Goal: Transaction & Acquisition: Purchase product/service

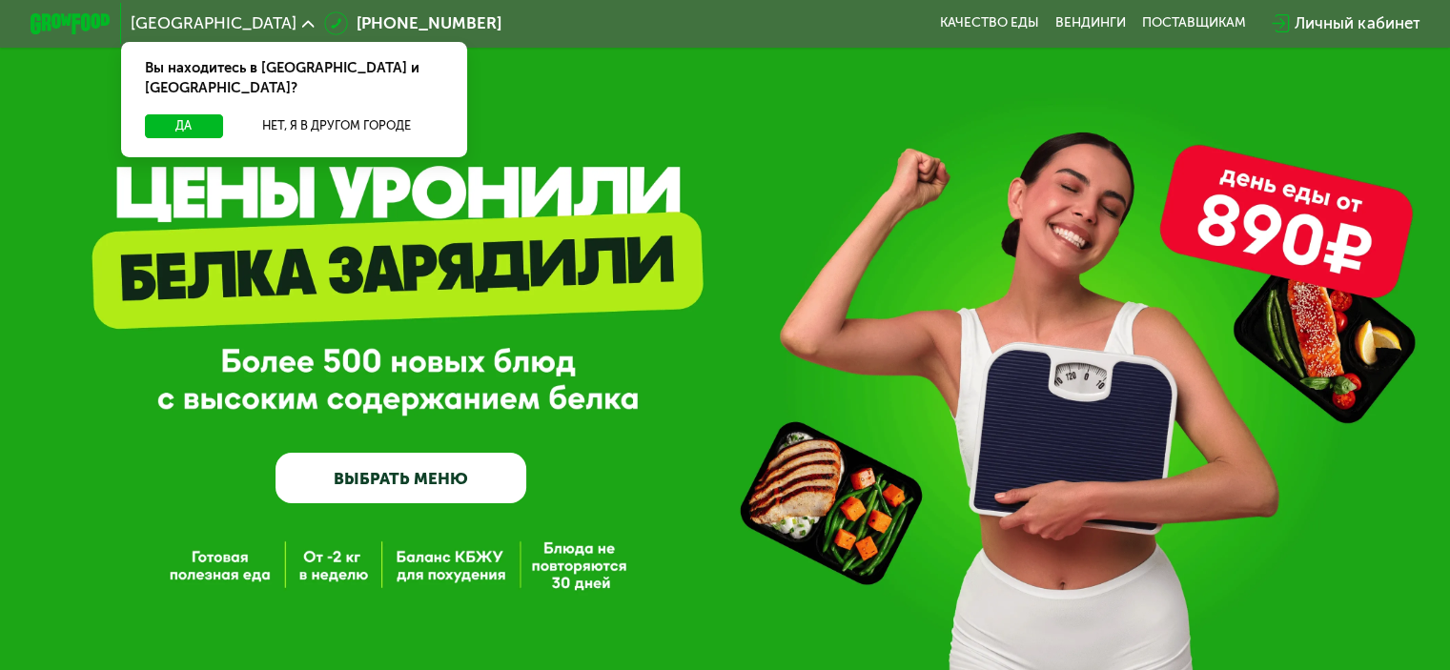
click at [310, 125] on div "Да Нет, я в другом городе" at bounding box center [294, 135] width 355 height 43
click at [312, 114] on button "Нет, я в другом городе" at bounding box center [337, 126] width 213 height 24
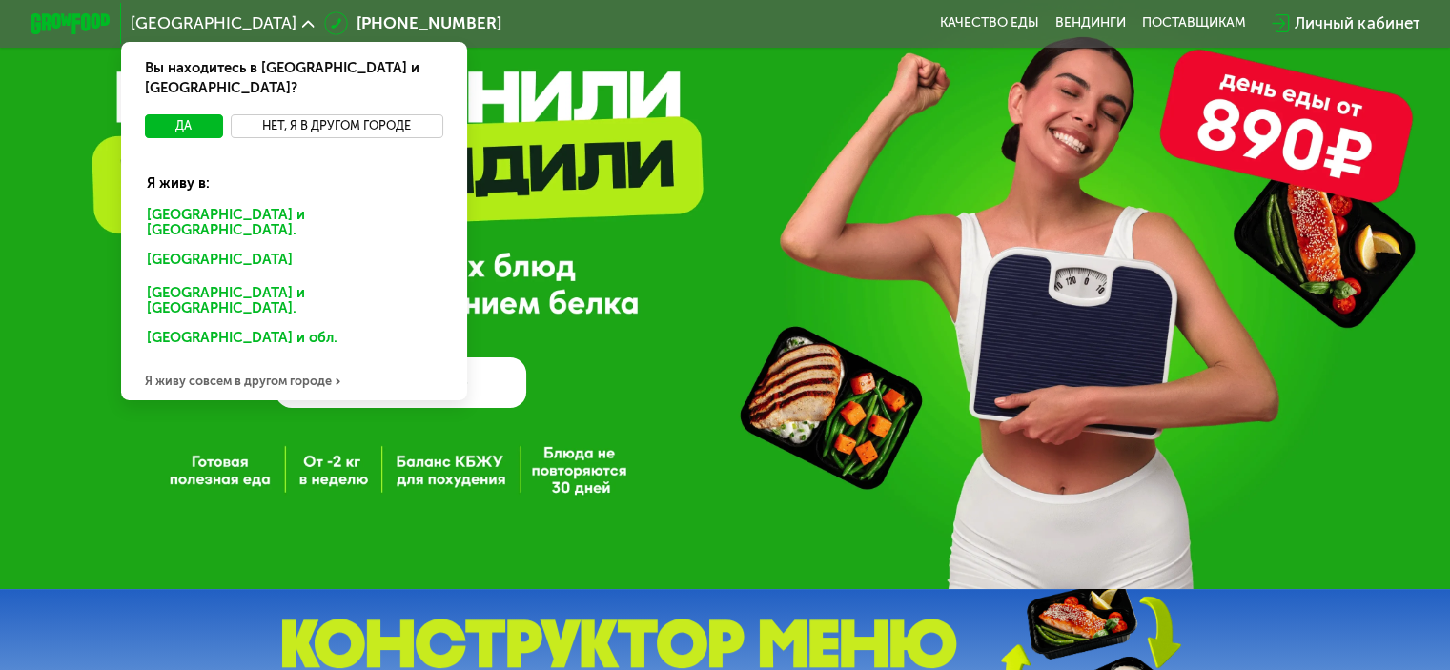
scroll to position [191, 0]
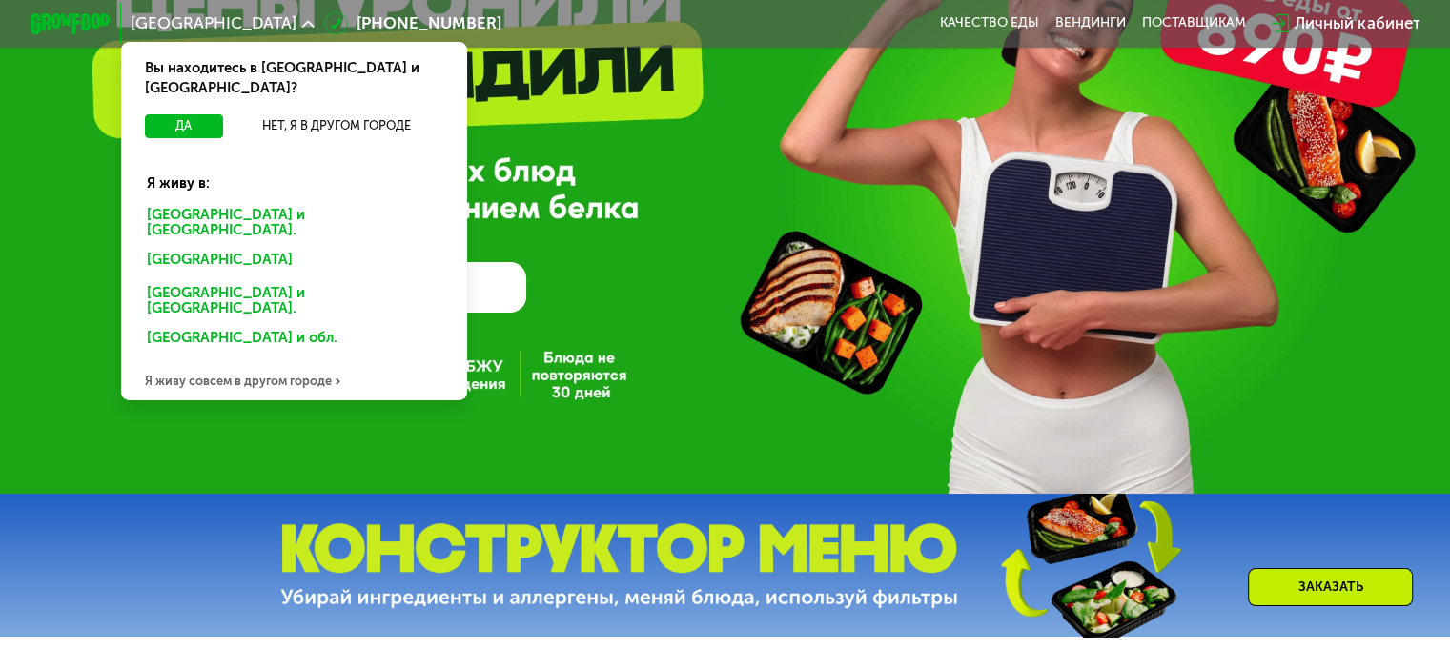
click at [250, 246] on div "Санкт-Петербурге и обл." at bounding box center [290, 262] width 315 height 32
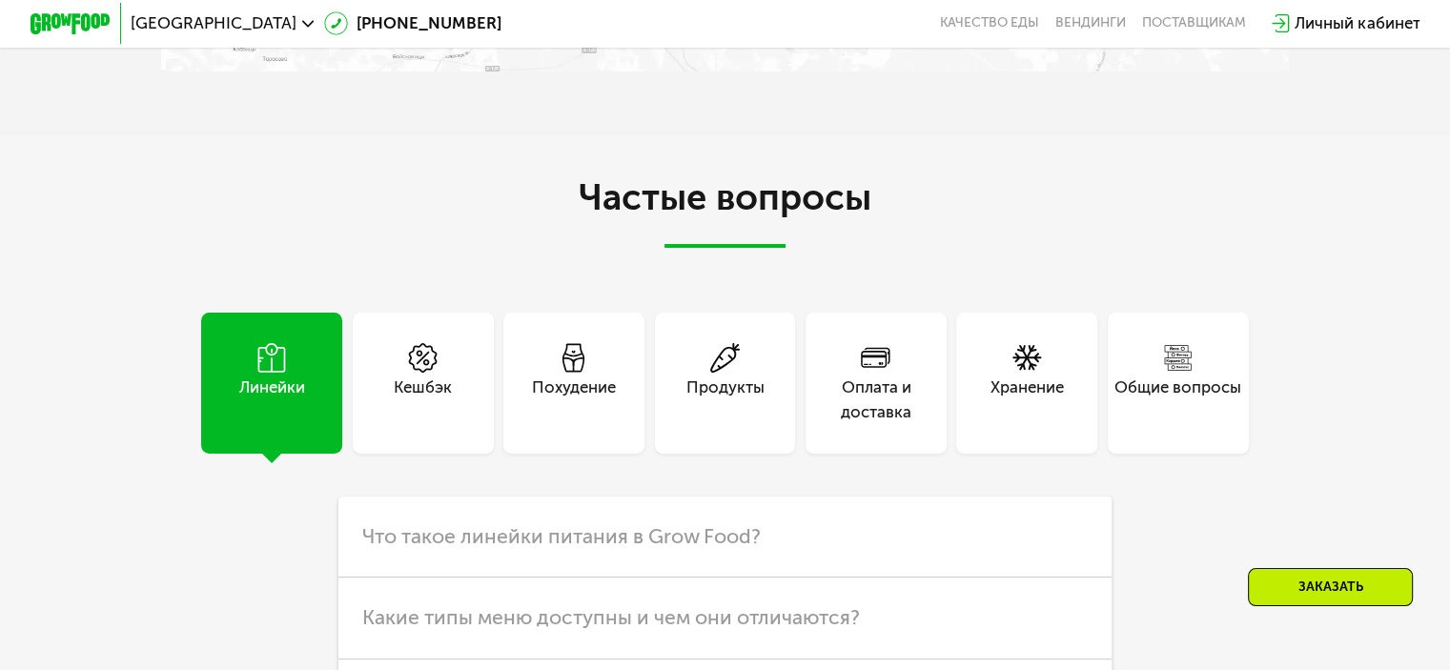
scroll to position [4886, 0]
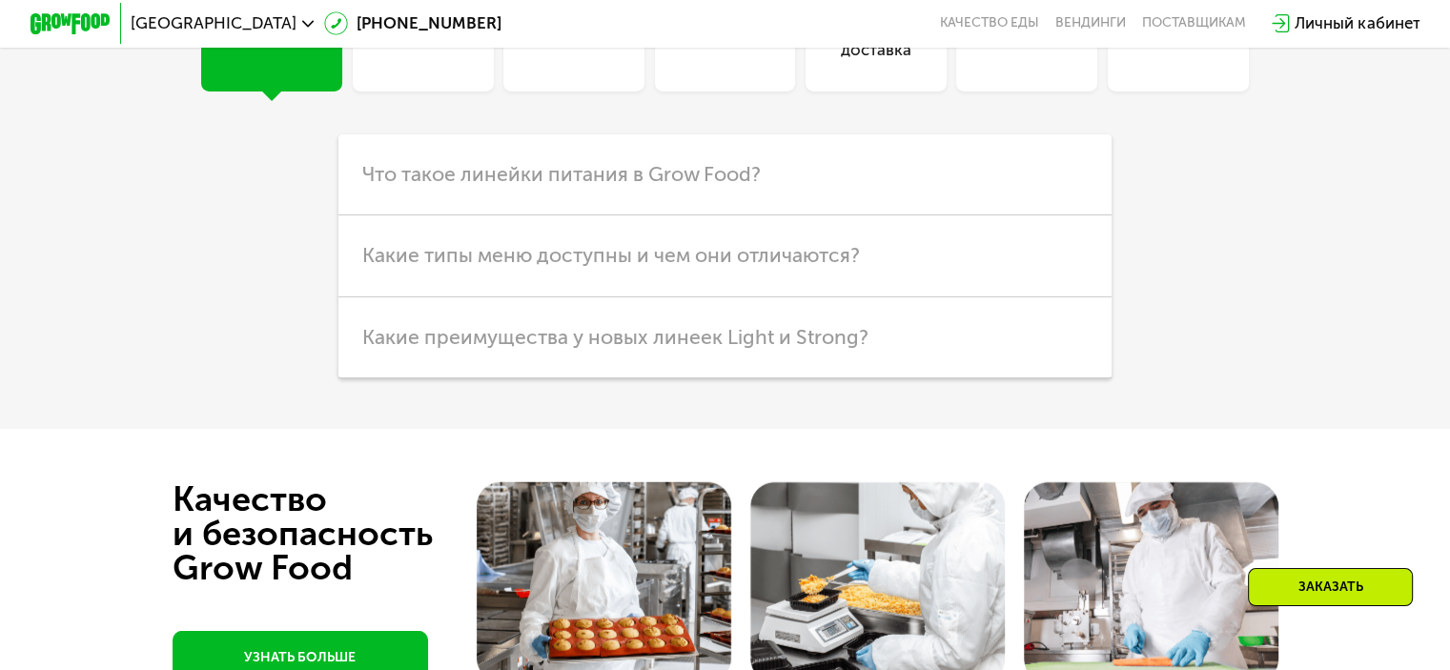
click at [564, 62] on div "Похудение" at bounding box center [574, 37] width 84 height 49
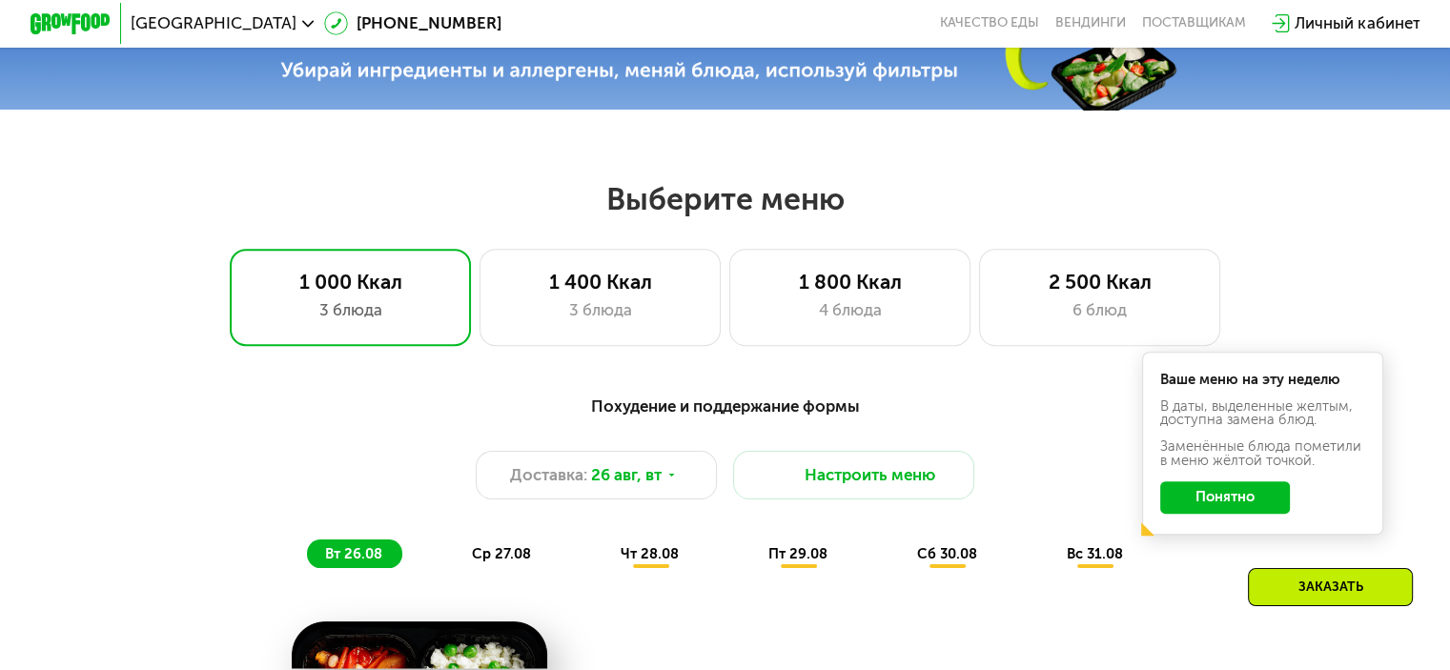
scroll to position [691, 0]
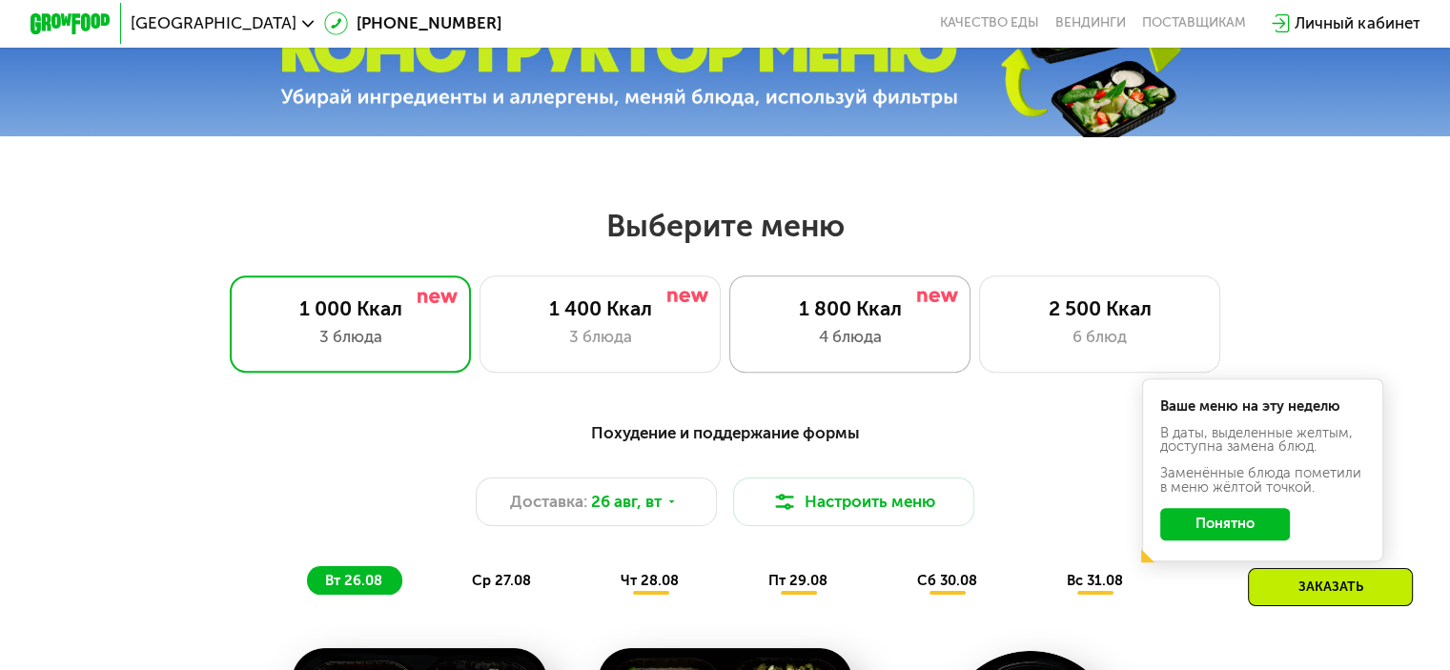
click at [847, 317] on div "1 800 Ккал" at bounding box center [849, 308] width 199 height 24
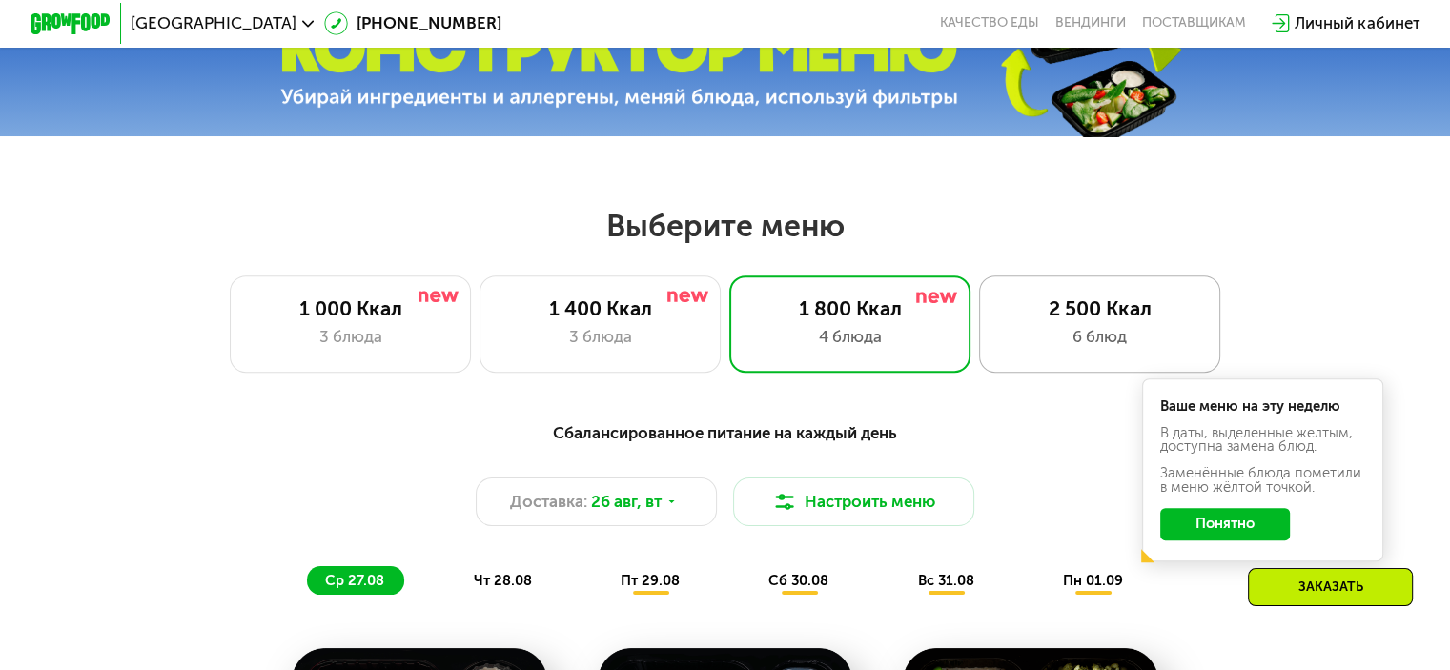
click at [1110, 331] on div "6 блюд" at bounding box center [1099, 337] width 199 height 24
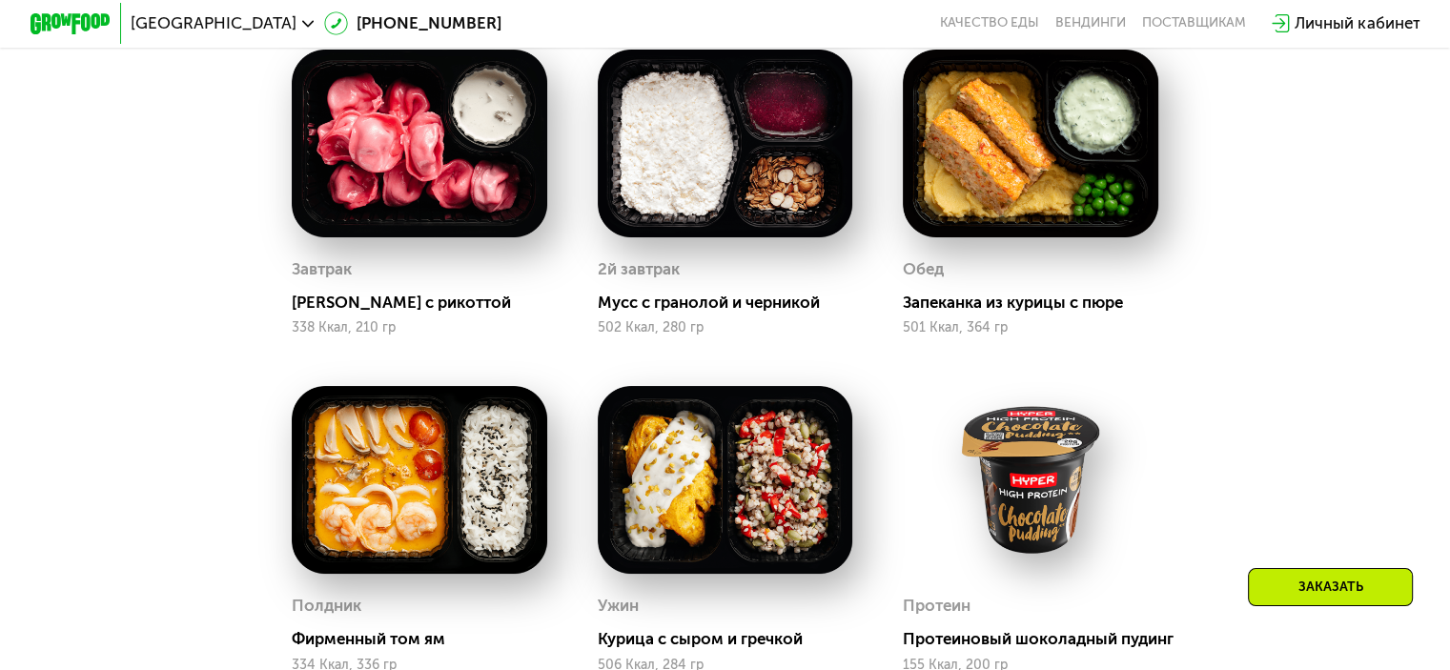
scroll to position [882, 0]
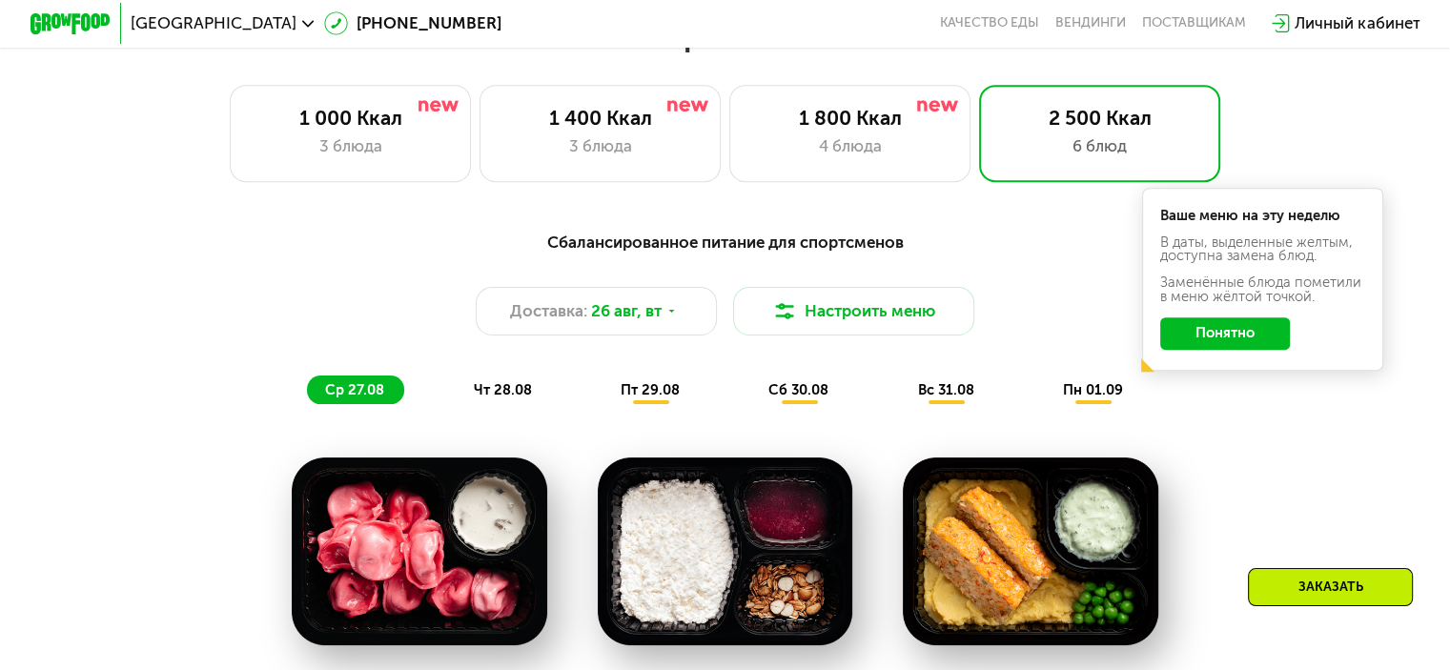
click at [1232, 335] on button "Понятно" at bounding box center [1225, 333] width 130 height 32
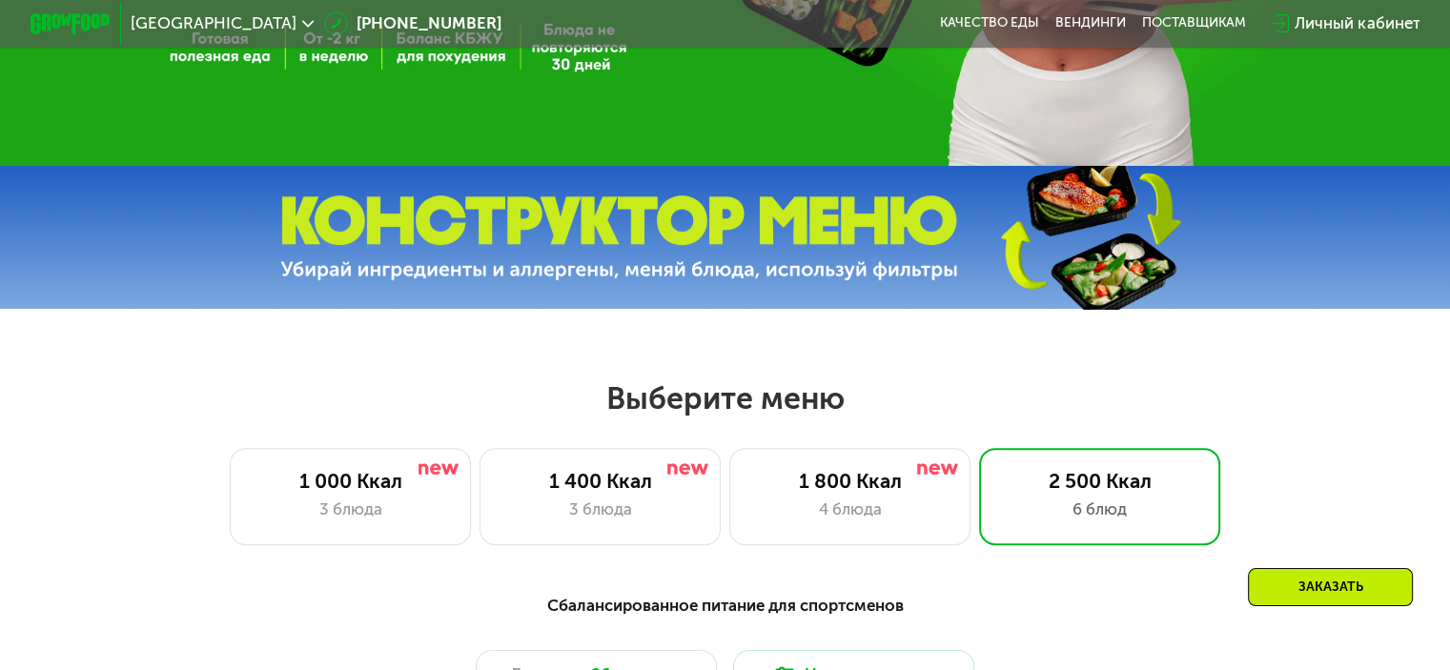
scroll to position [786, 0]
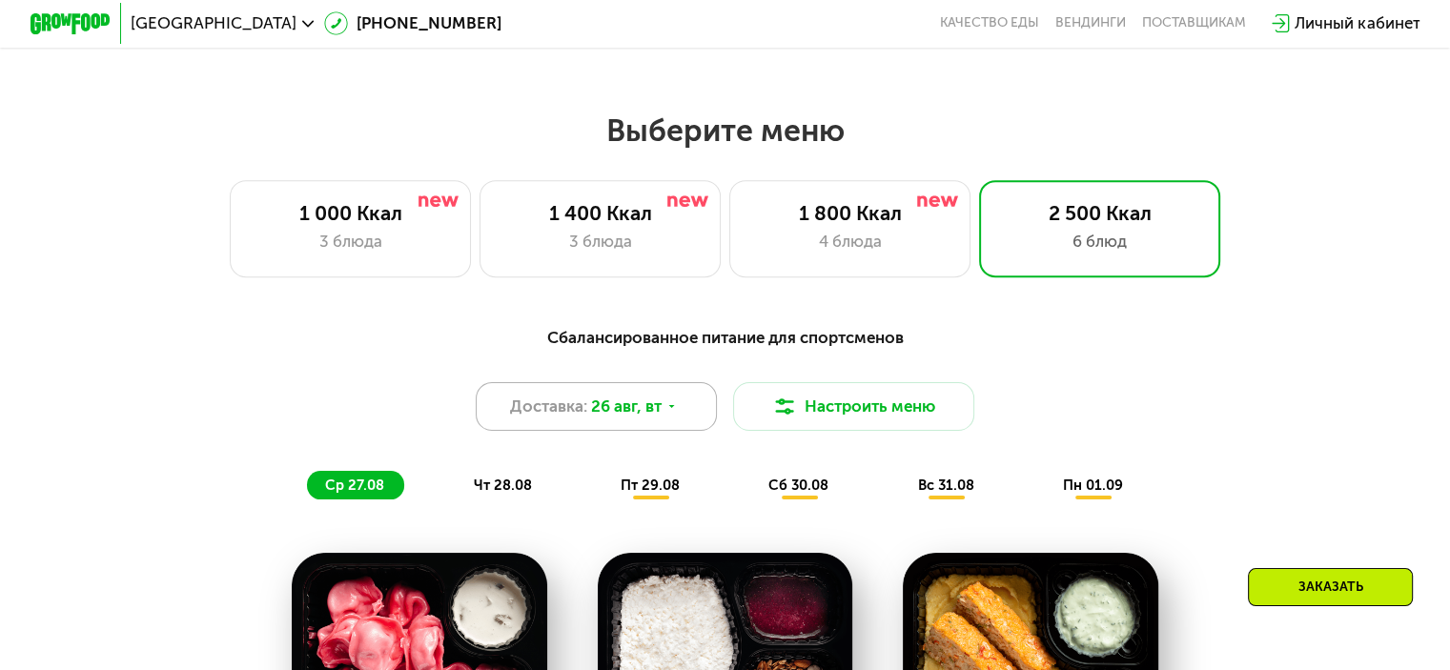
click at [666, 411] on icon at bounding box center [671, 406] width 12 height 12
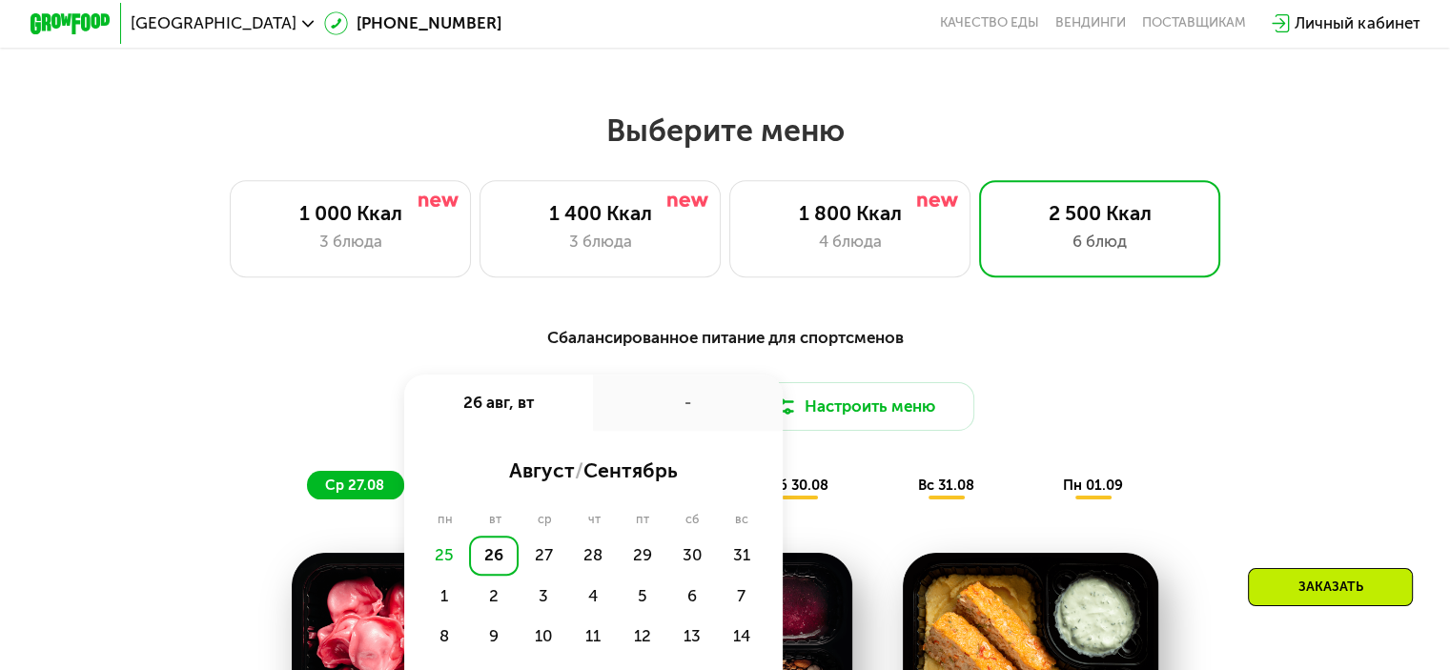
click at [666, 411] on div "-" at bounding box center [688, 403] width 190 height 56
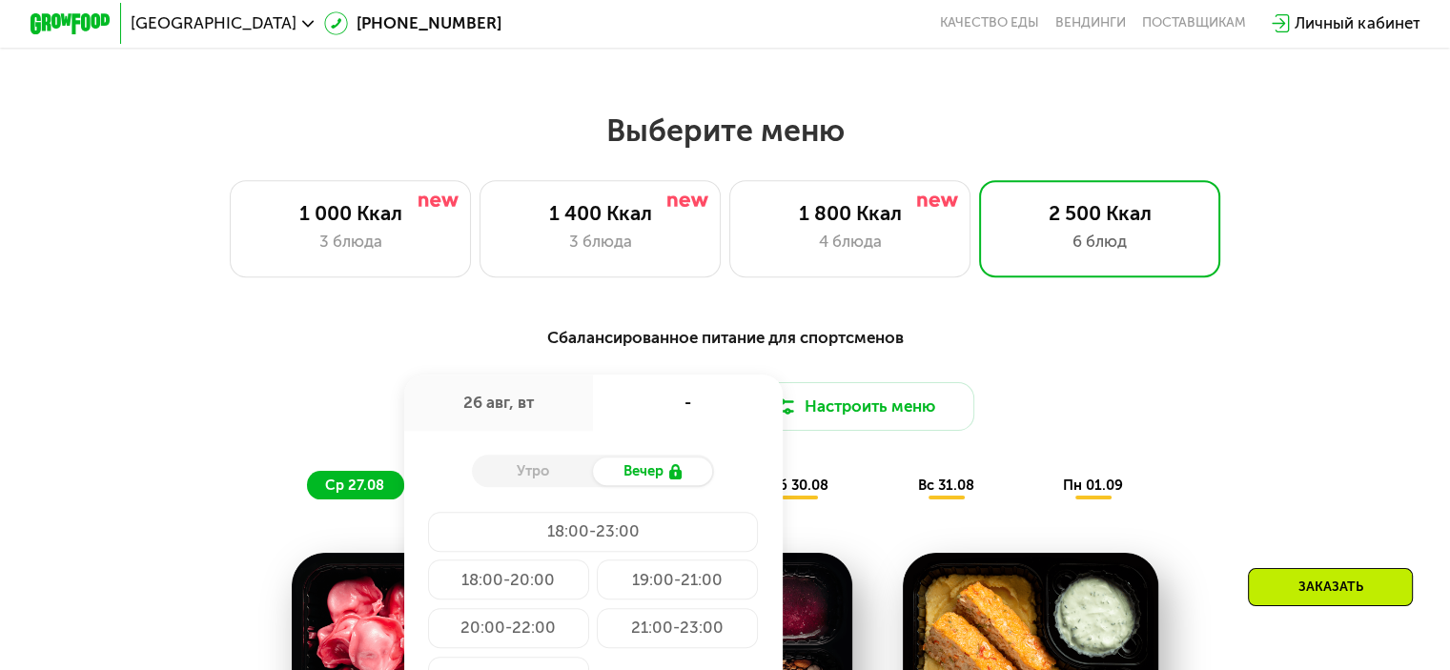
click at [666, 411] on div "-" at bounding box center [688, 403] width 190 height 56
drag, startPoint x: 510, startPoint y: 592, endPoint x: 581, endPoint y: 546, distance: 84.1
click at [597, 591] on div "18:00-20:00" at bounding box center [677, 580] width 161 height 40
click at [1172, 415] on div "Доставка: [DATE] авг, вт 18:00-20:00 Утро Вечер 18:00-23:00 18:00-20:00 19:00-2…" at bounding box center [725, 406] width 1193 height 49
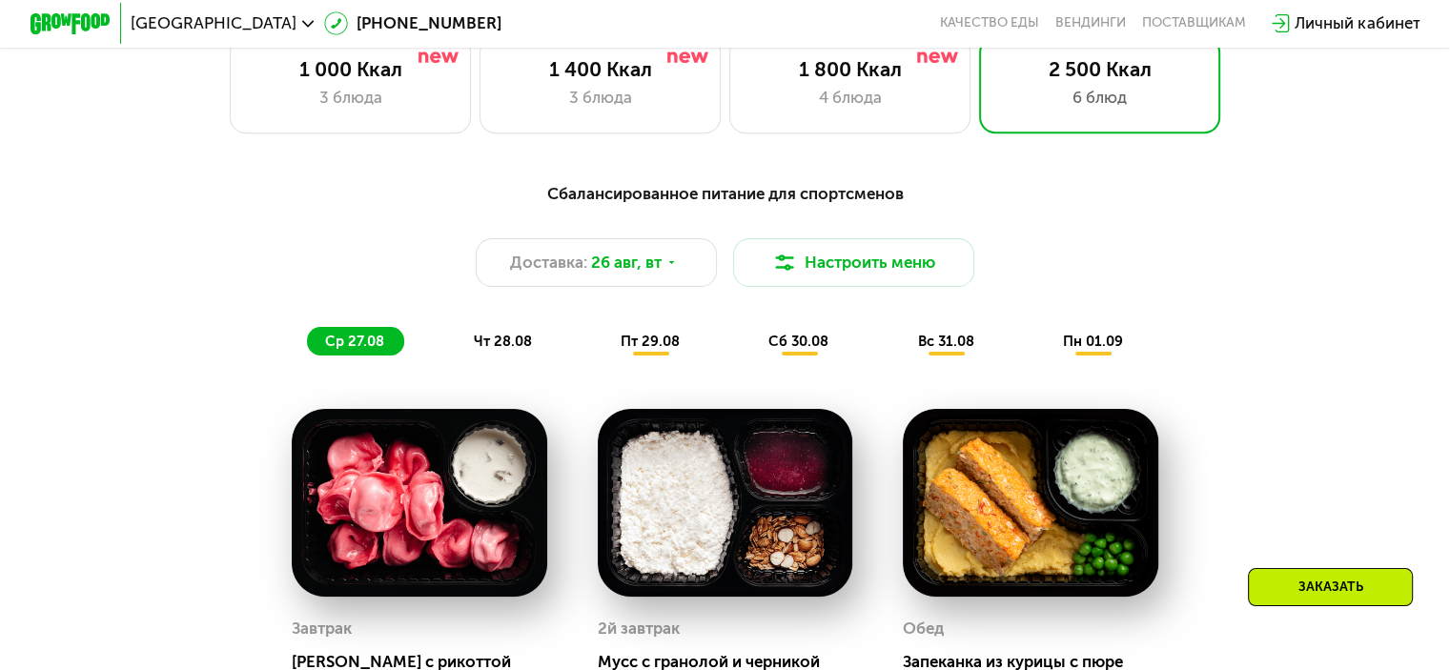
scroll to position [977, 0]
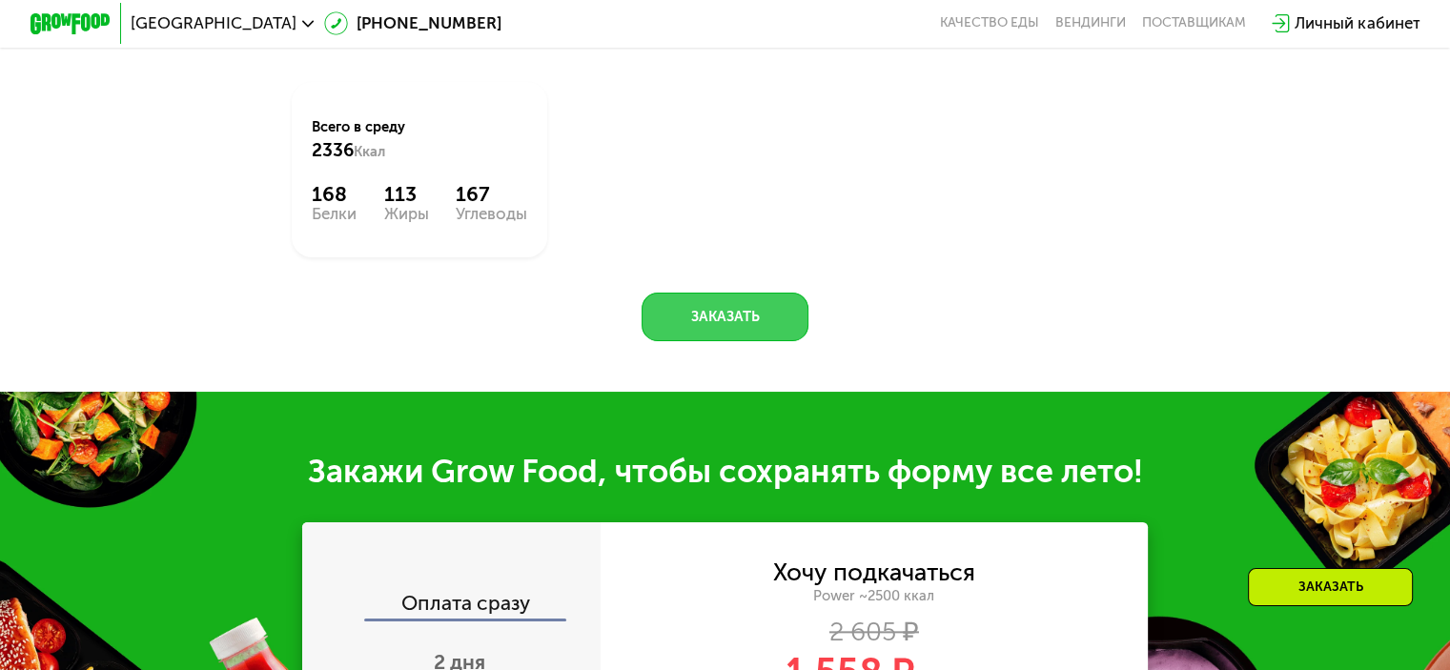
click at [694, 341] on button "Заказать" at bounding box center [725, 317] width 167 height 49
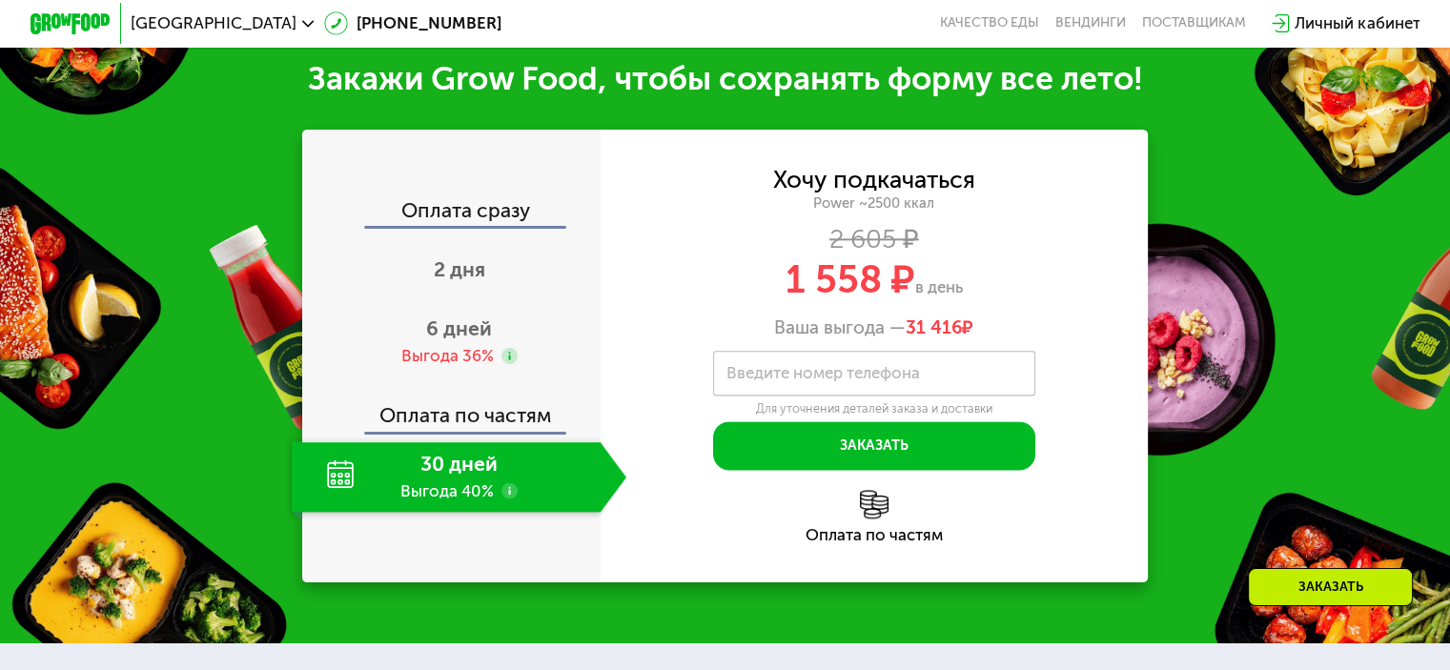
scroll to position [2364, 0]
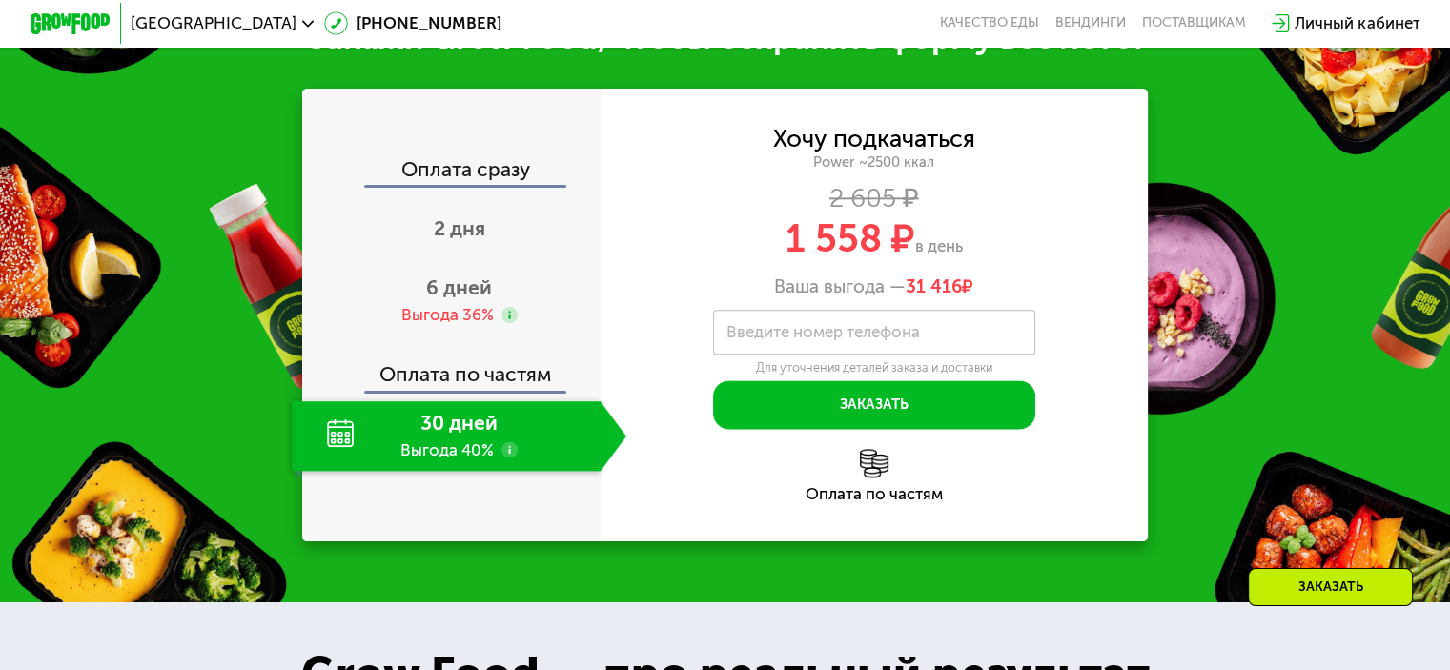
click at [453, 185] on div "Оплата сразу" at bounding box center [452, 172] width 296 height 26
click at [461, 266] on div "2 дня" at bounding box center [459, 230] width 335 height 71
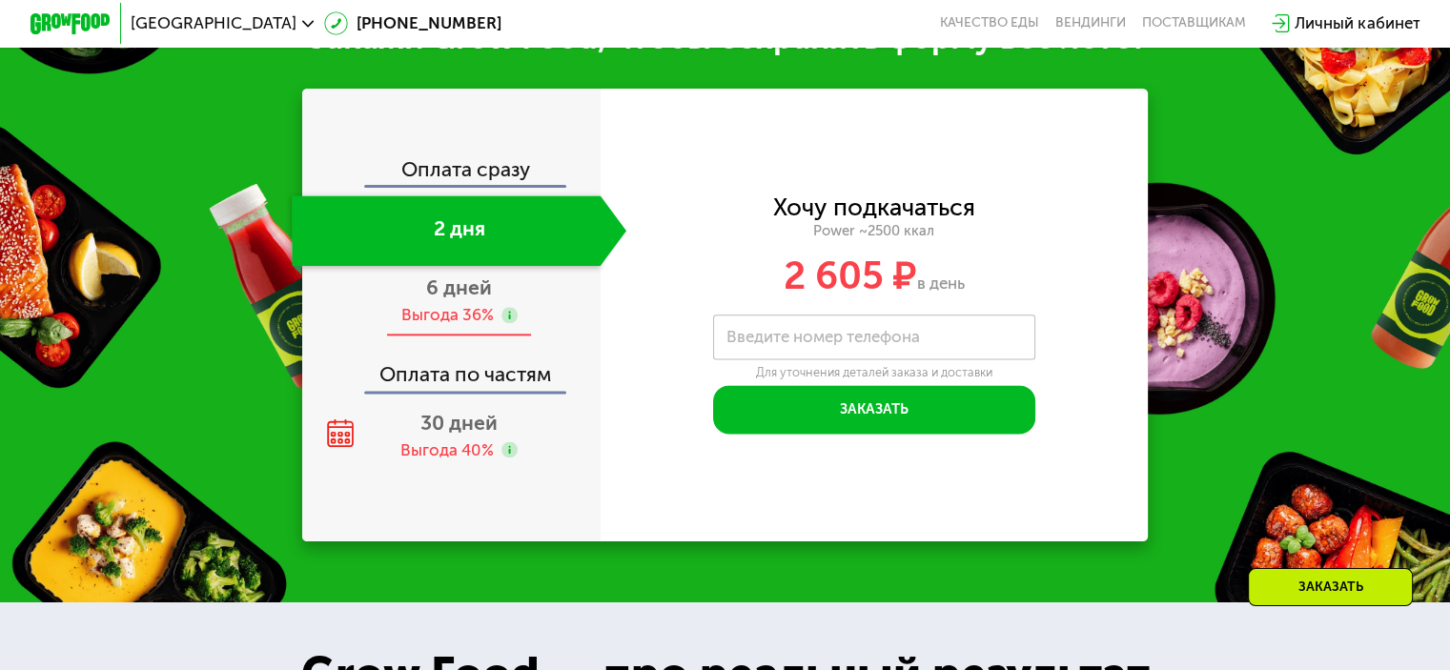
click at [460, 299] on span "6 дней" at bounding box center [459, 288] width 66 height 24
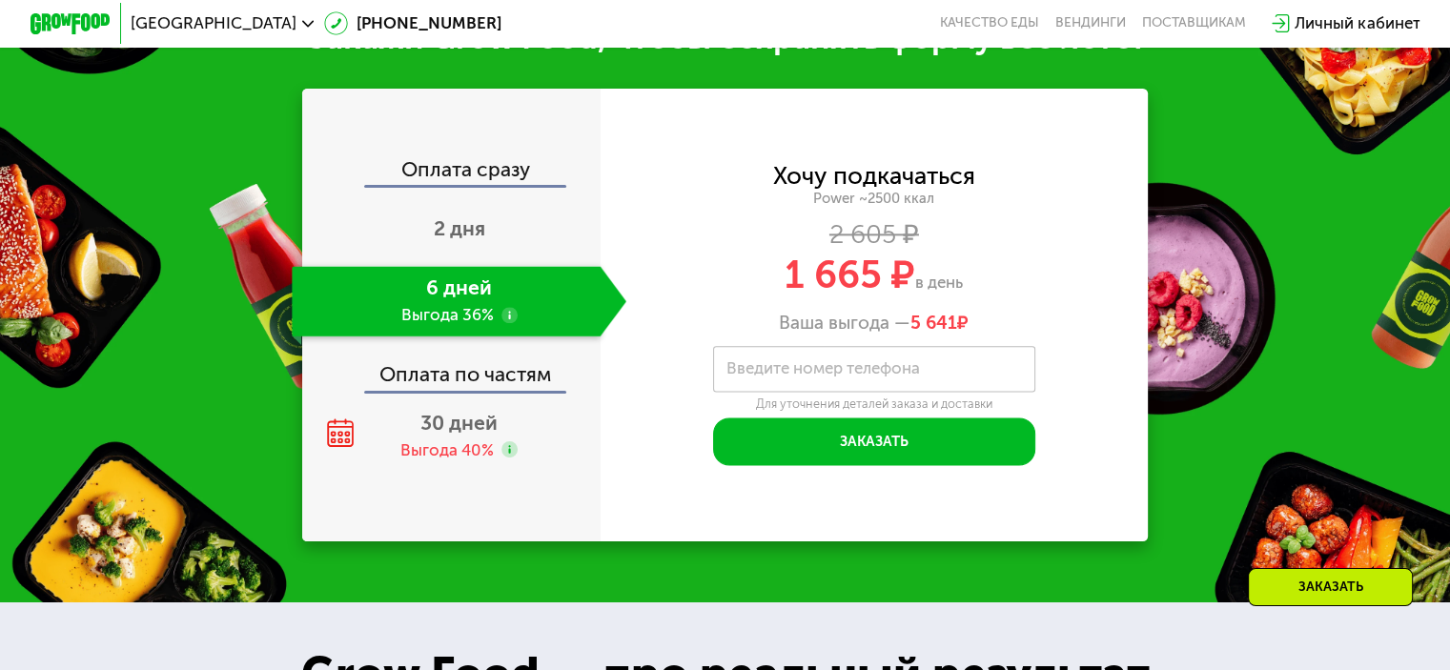
click at [473, 185] on div "Оплата сразу" at bounding box center [452, 172] width 296 height 26
click at [484, 185] on div "Оплата сразу" at bounding box center [452, 172] width 296 height 26
click at [465, 240] on span "2 дня" at bounding box center [459, 228] width 51 height 24
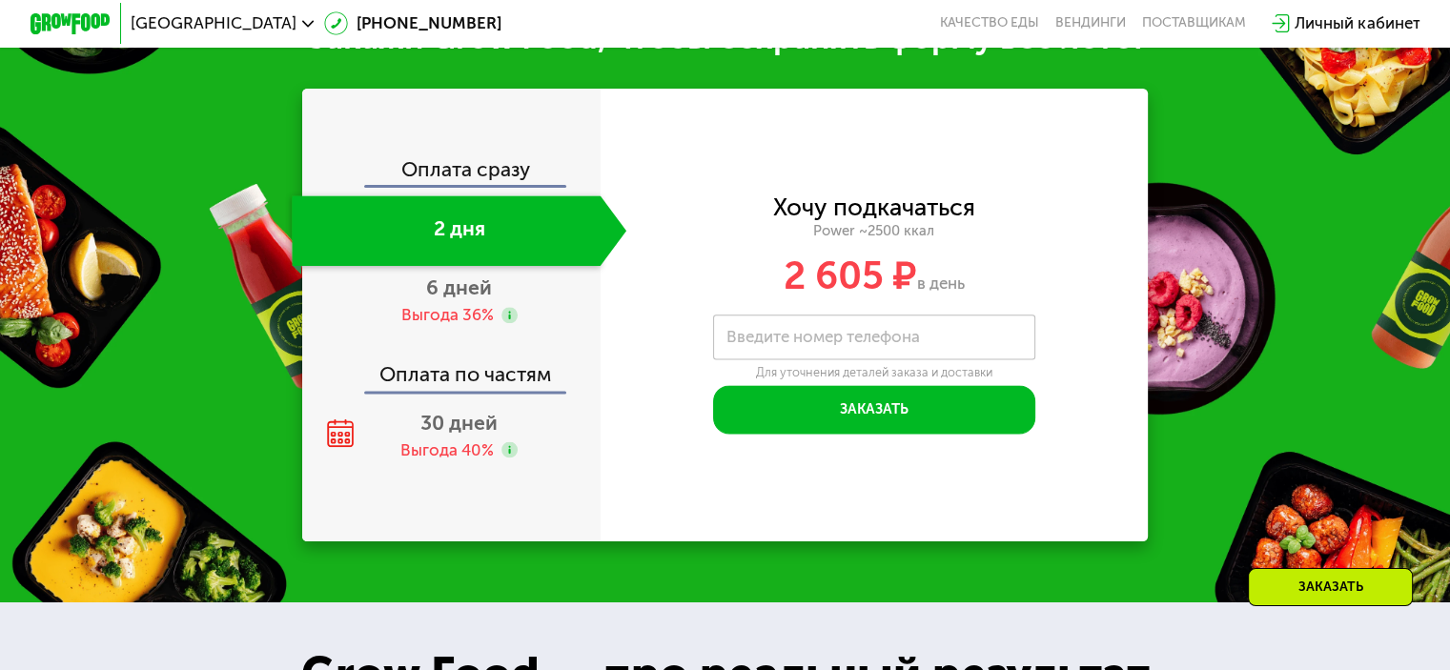
click at [466, 185] on div "Оплата сразу" at bounding box center [452, 172] width 296 height 26
click at [470, 471] on div "30 дней Выгода 40%" at bounding box center [459, 435] width 335 height 71
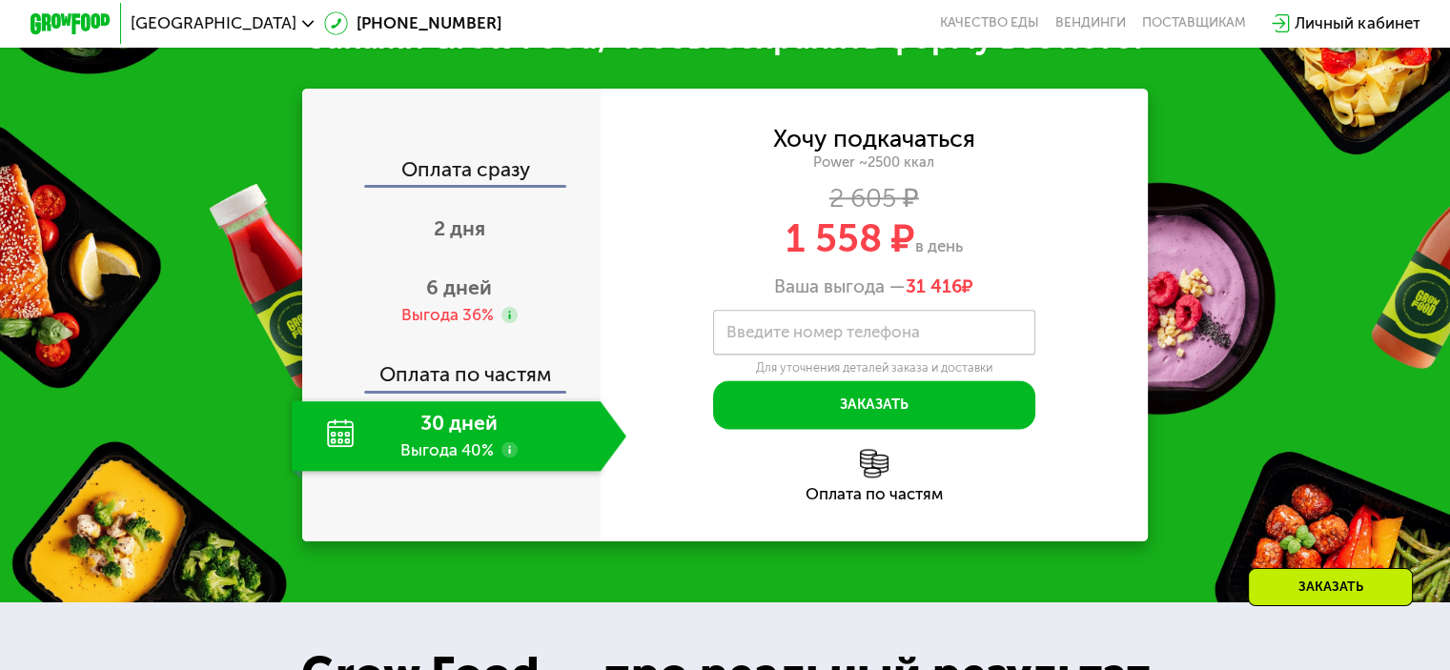
click at [502, 458] on use at bounding box center [509, 449] width 16 height 16
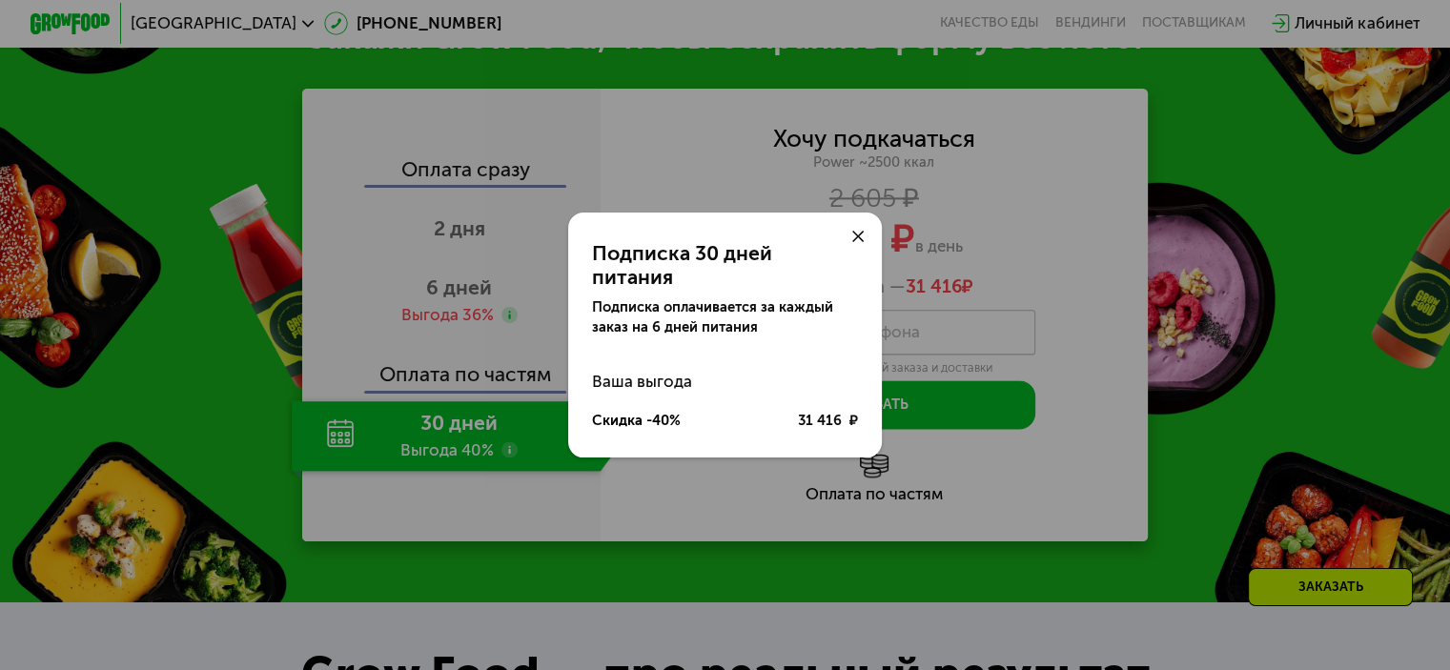
click at [858, 258] on div at bounding box center [858, 237] width 49 height 49
click at [856, 242] on icon at bounding box center [858, 237] width 12 height 12
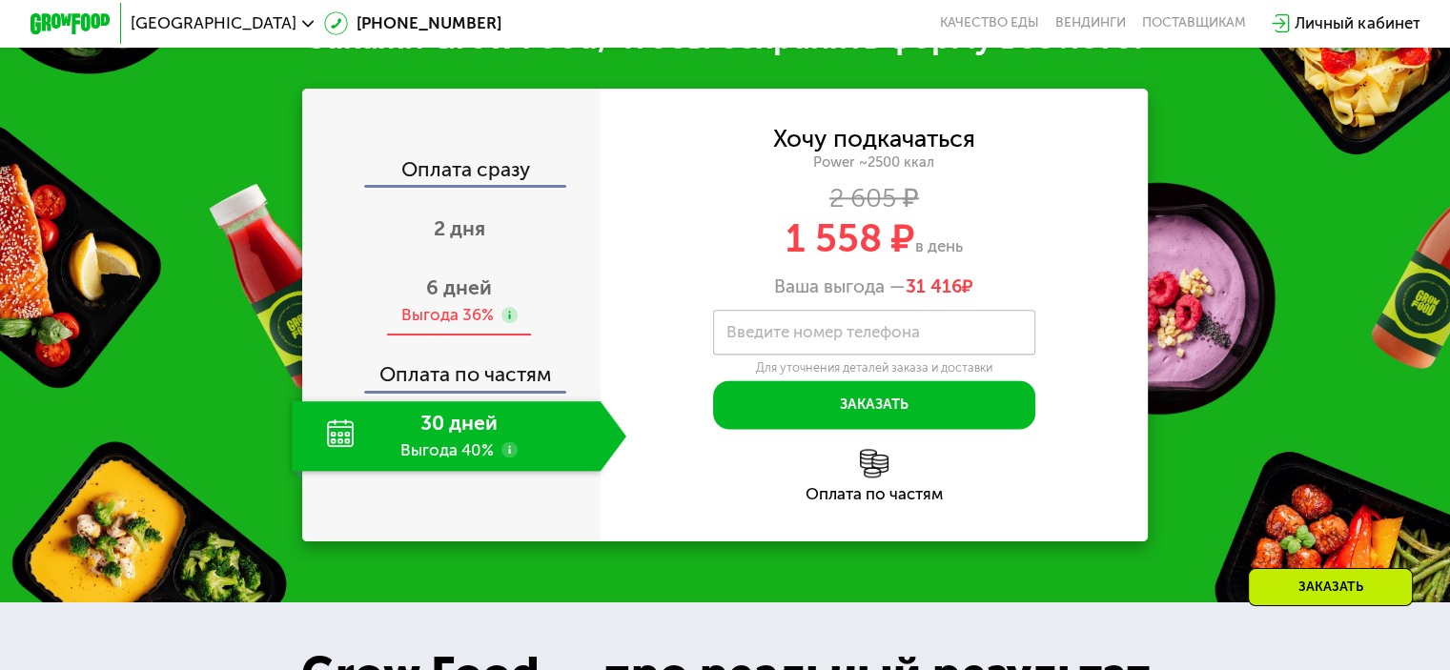
click at [506, 323] on use at bounding box center [509, 315] width 16 height 16
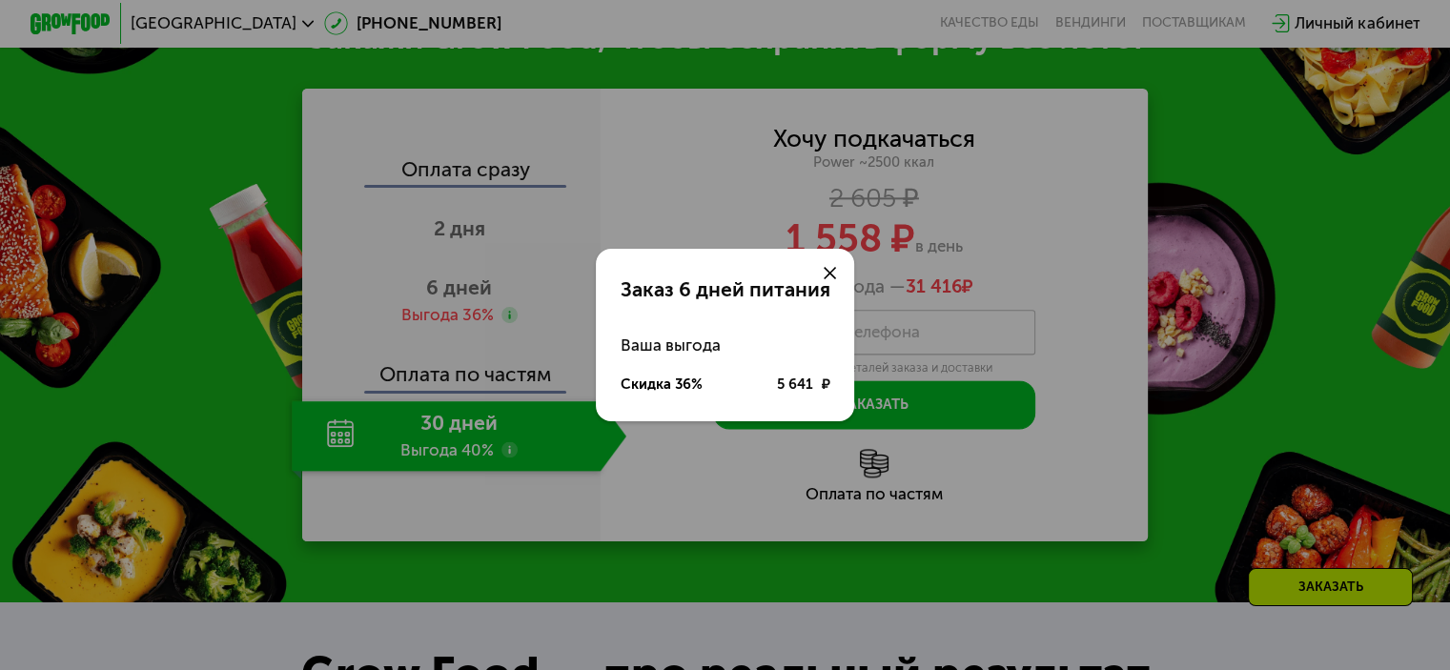
click at [829, 271] on icon at bounding box center [830, 273] width 12 height 12
